Goal: Task Accomplishment & Management: Use online tool/utility

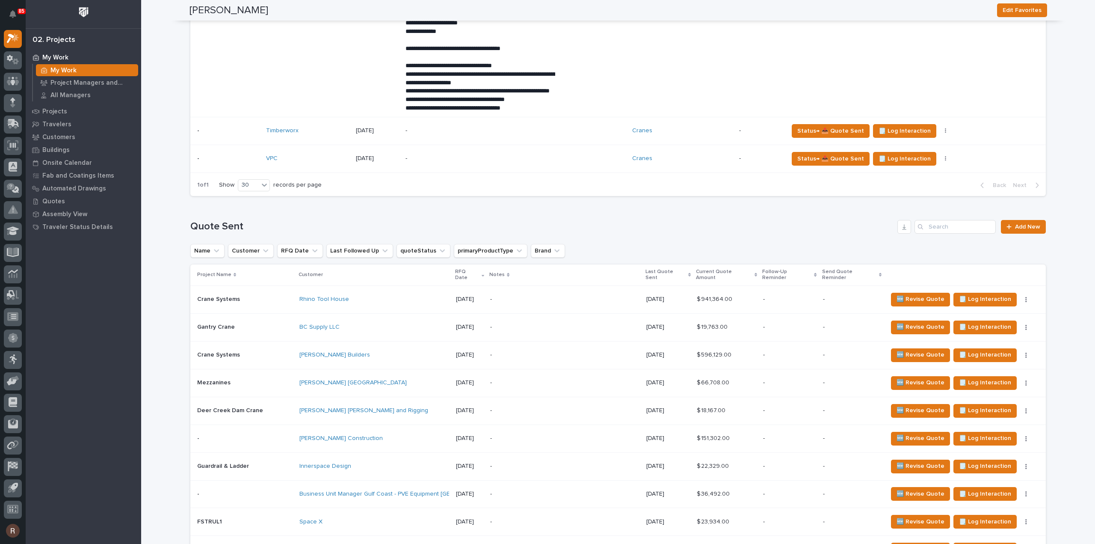
scroll to position [1070, 0]
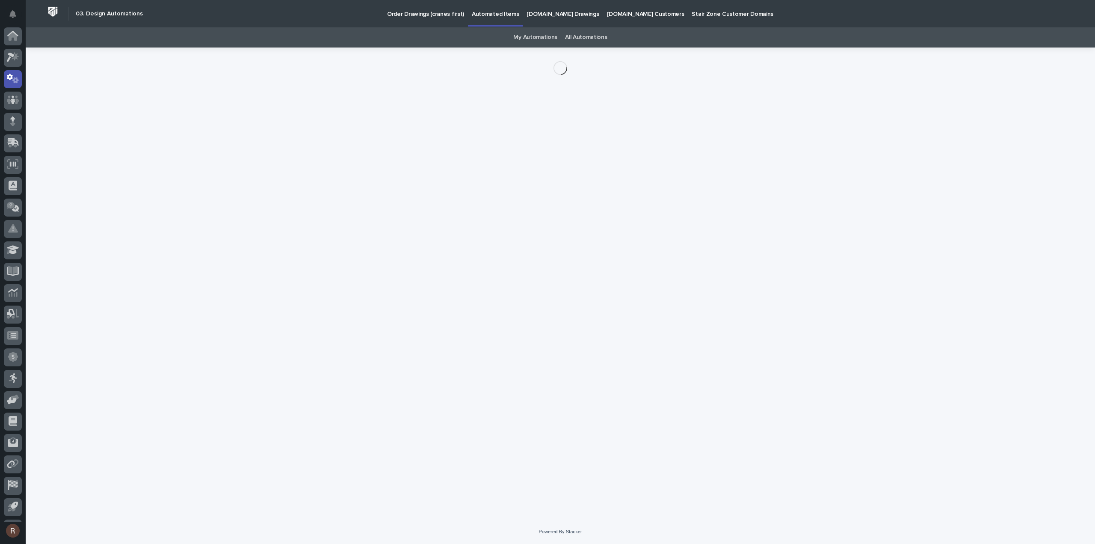
scroll to position [19, 0]
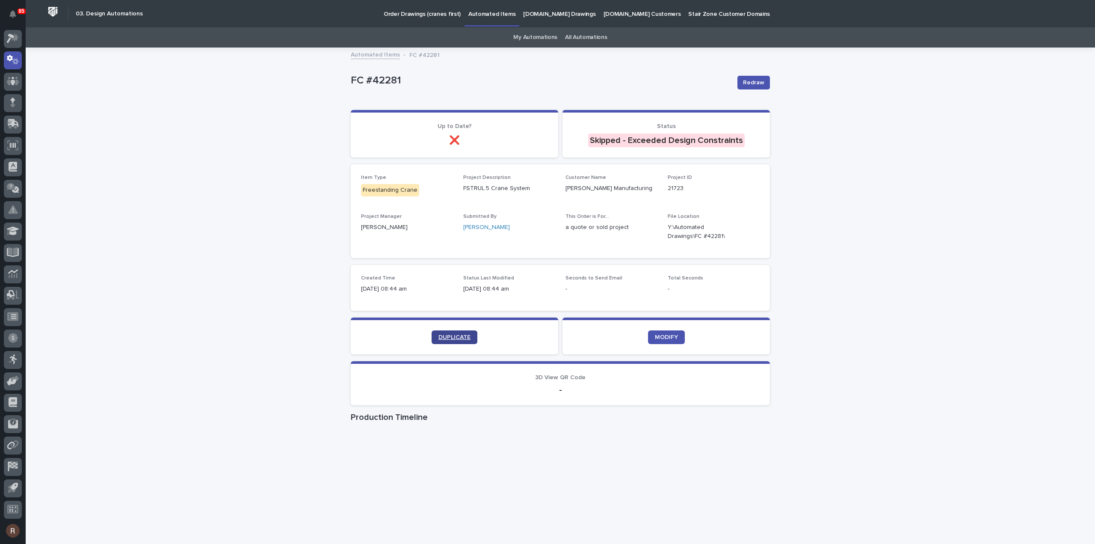
click at [451, 332] on link "DUPLICATE" at bounding box center [455, 337] width 46 height 14
